Goal: Navigation & Orientation: Find specific page/section

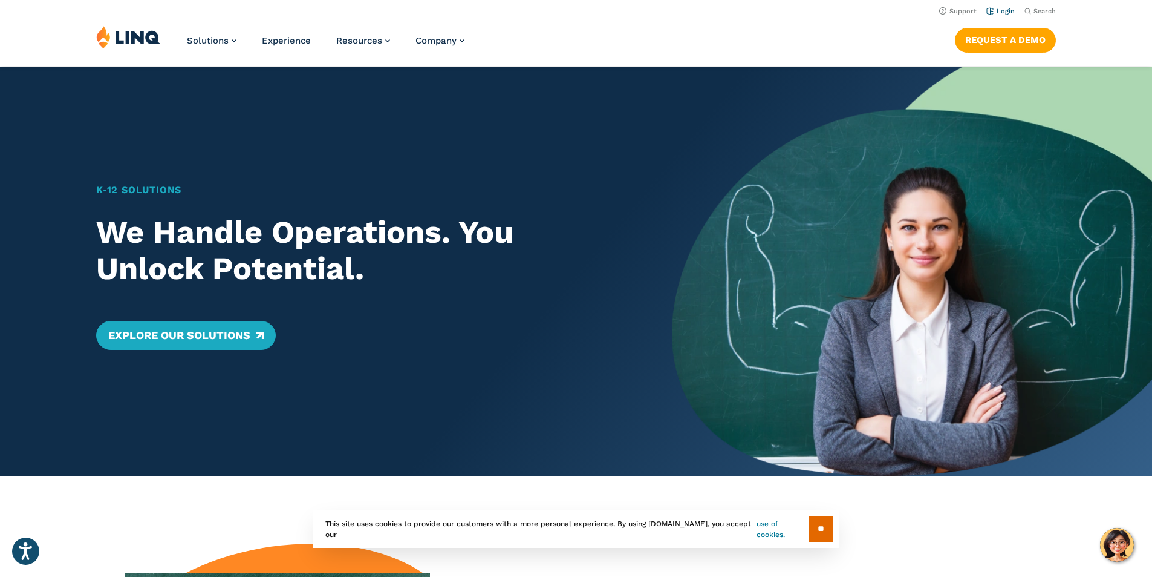
click at [1009, 7] on li "Login" at bounding box center [1001, 10] width 28 height 13
click at [1005, 8] on link "Login" at bounding box center [1001, 11] width 28 height 8
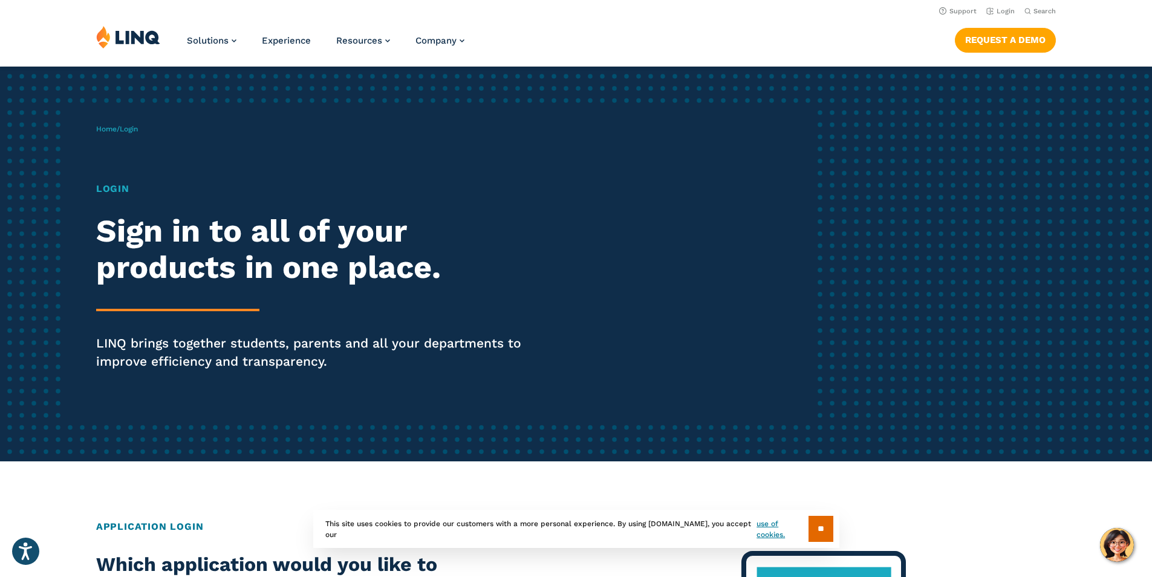
click at [99, 186] on h1 "Login" at bounding box center [318, 188] width 444 height 15
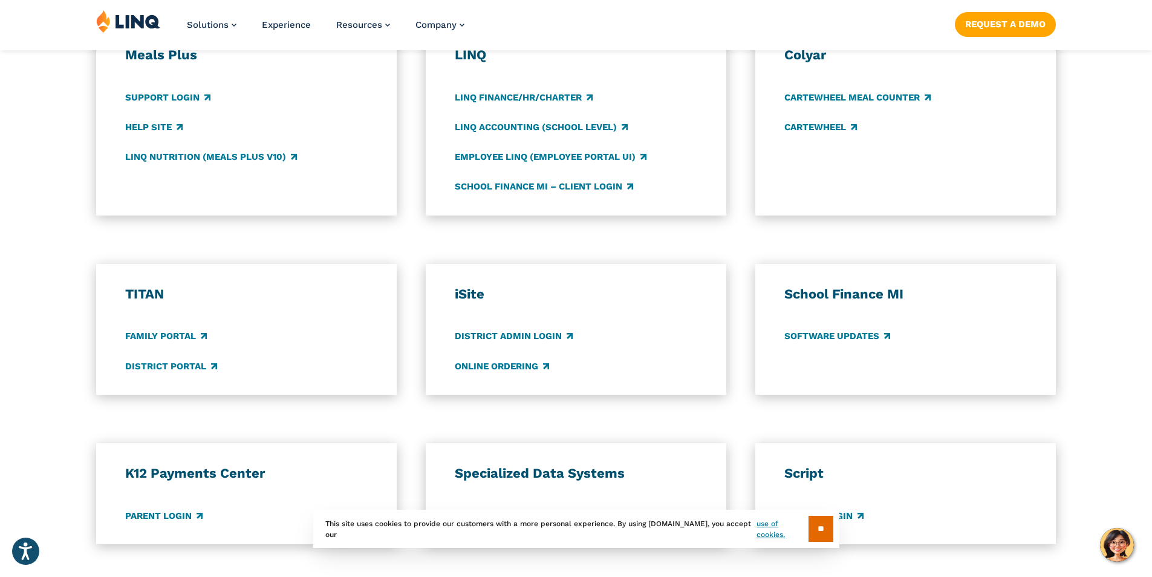
scroll to position [726, 0]
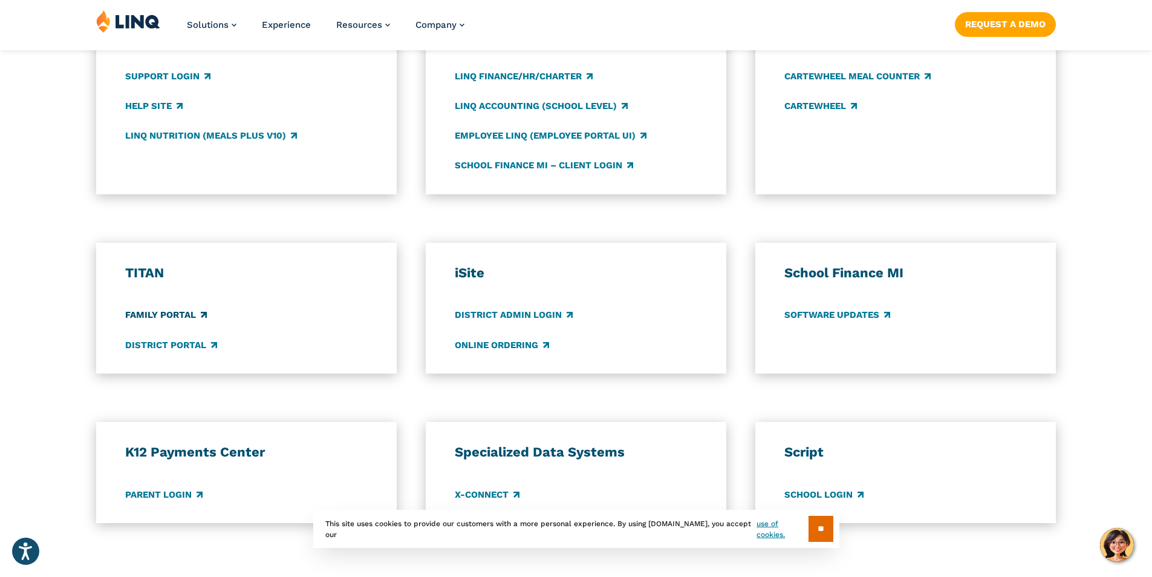
click at [177, 321] on link "Family Portal" at bounding box center [166, 315] width 82 height 13
